Goal: Information Seeking & Learning: Learn about a topic

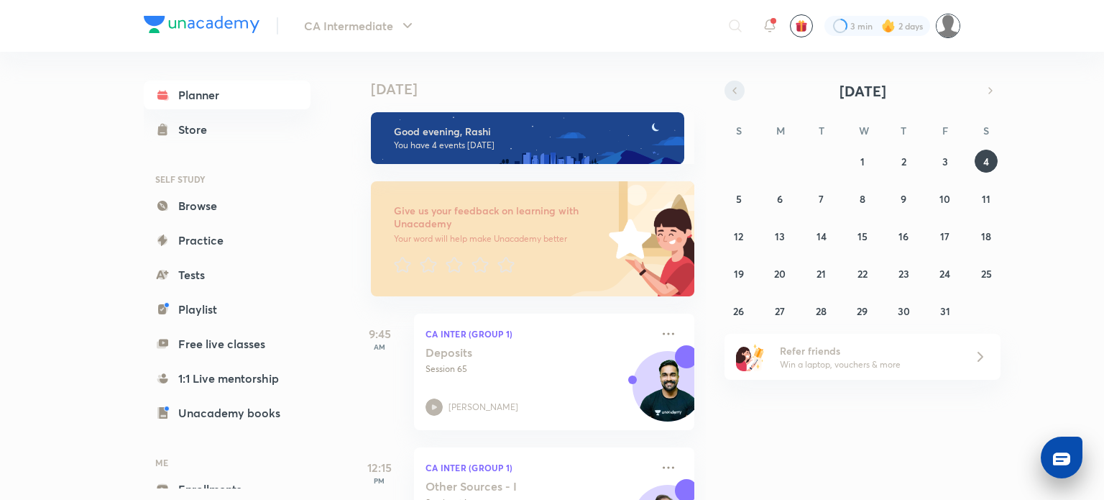
click at [739, 93] on icon "button" at bounding box center [735, 90] width 12 height 13
click at [827, 304] on button "26" at bounding box center [821, 310] width 23 height 23
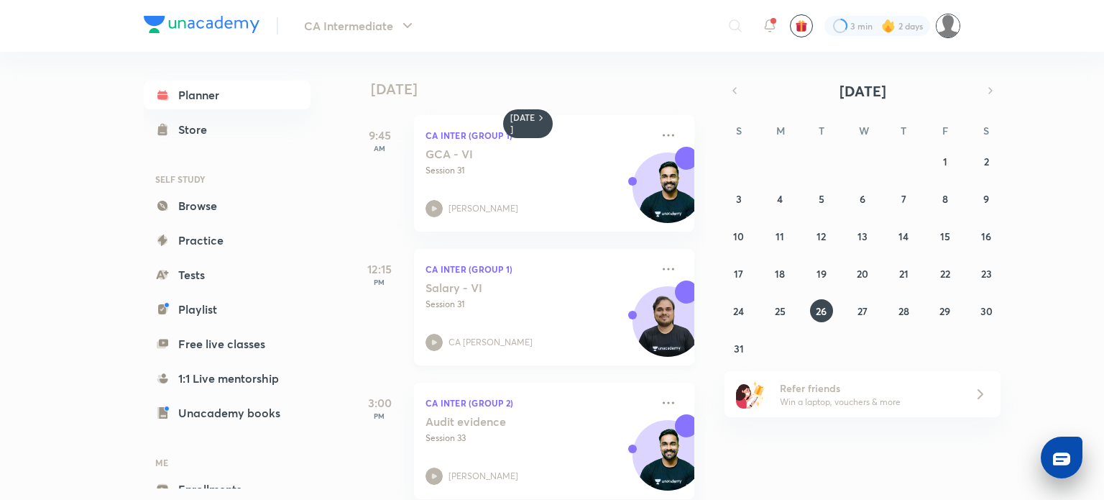
scroll to position [22, 0]
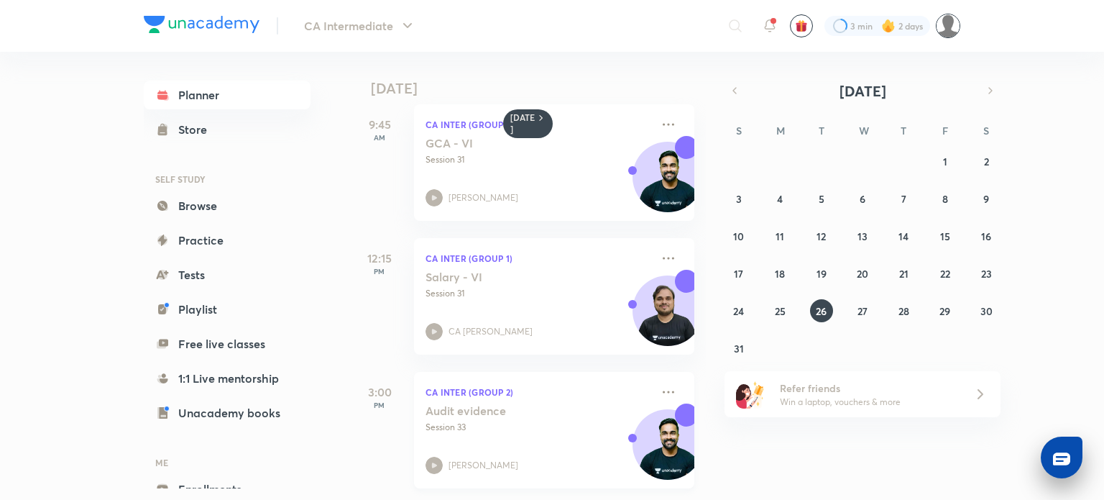
click at [548, 440] on div "Audit evidence Session 33 Shantam Gupta" at bounding box center [539, 438] width 226 height 70
